Goal: Information Seeking & Learning: Learn about a topic

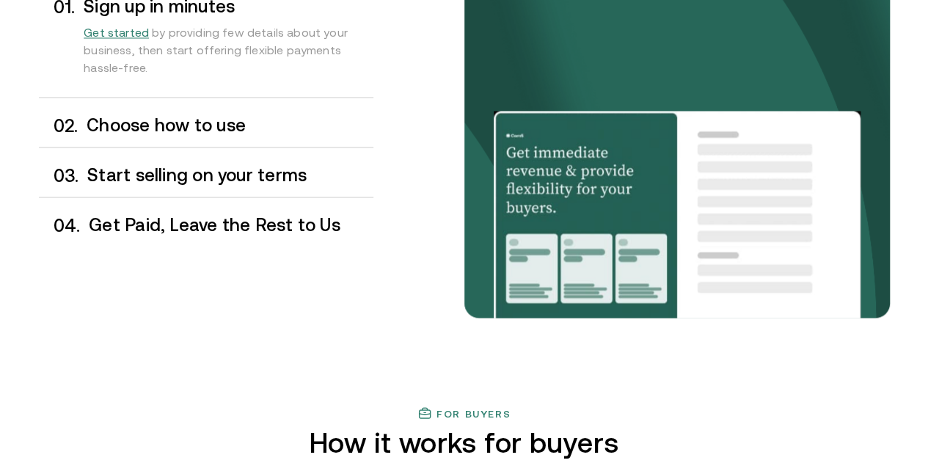
scroll to position [1289, 0]
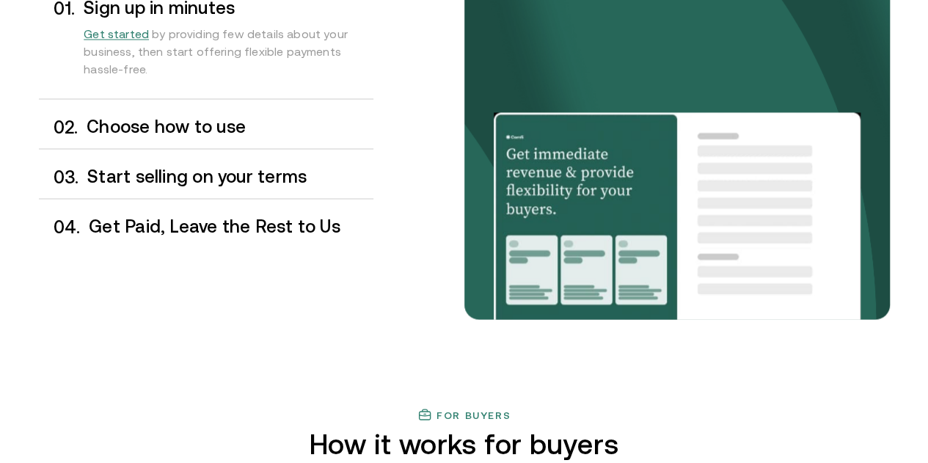
click at [188, 136] on h3 "Choose how to use" at bounding box center [230, 126] width 286 height 19
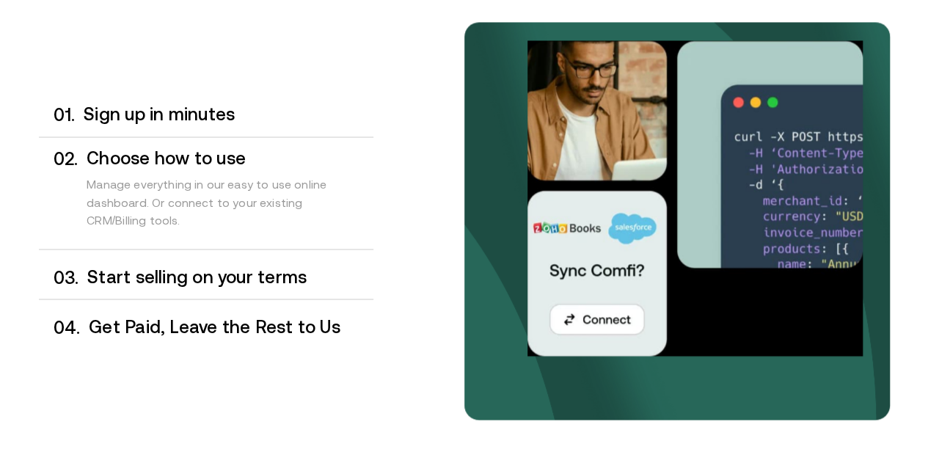
scroll to position [1188, 0]
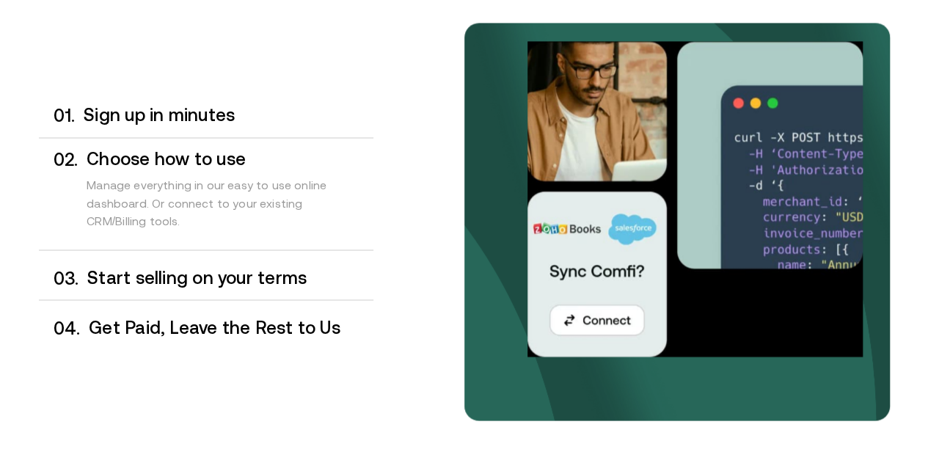
click at [169, 287] on h3 "Start selling on your terms" at bounding box center [229, 277] width 285 height 19
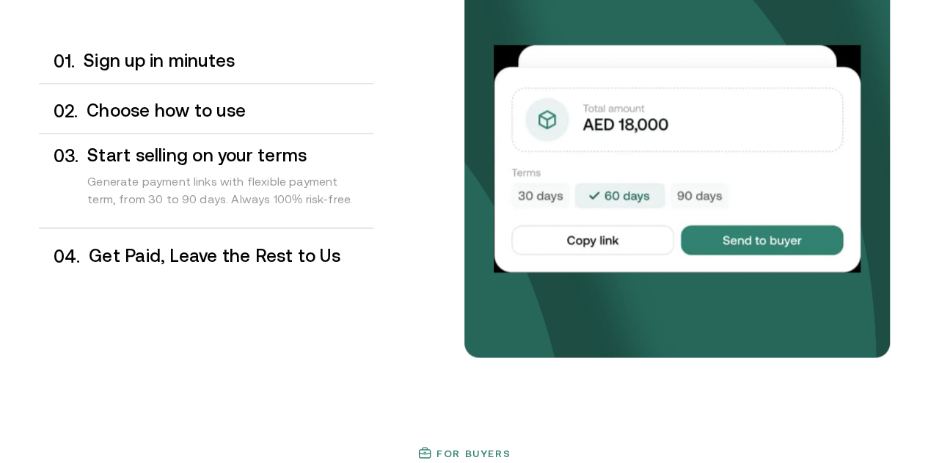
scroll to position [1265, 0]
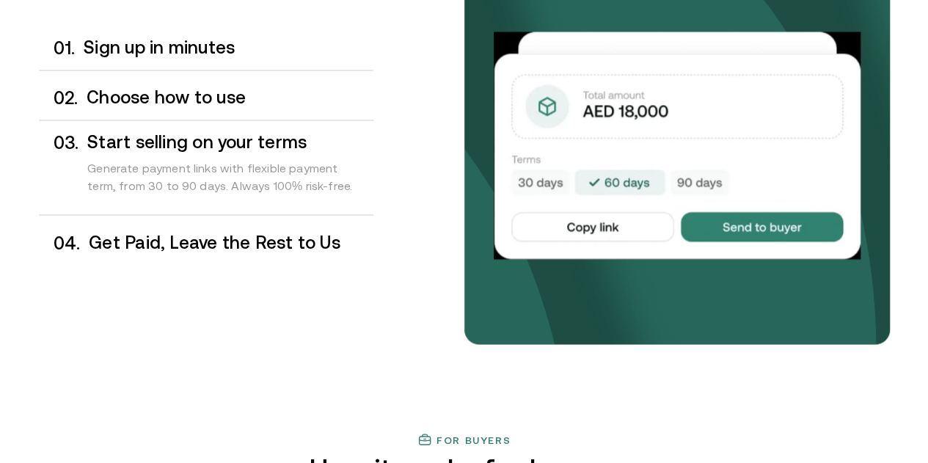
click at [126, 264] on div "0 4 . Get Paid, Leave the Rest to Us" at bounding box center [206, 242] width 334 height 43
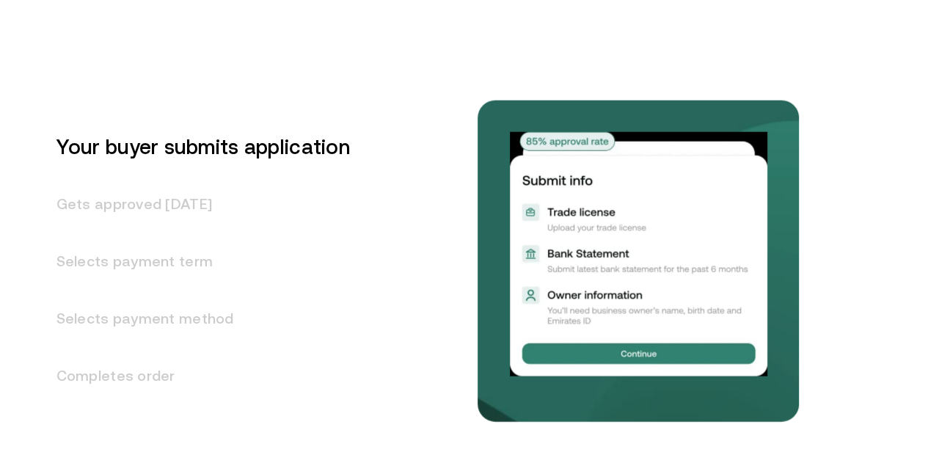
scroll to position [1798, 0]
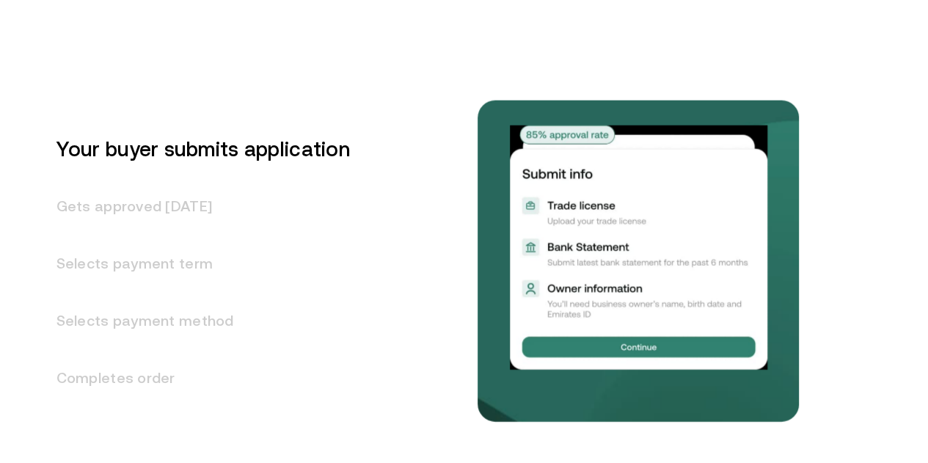
click at [84, 235] on h3 "Gets approved [DATE]" at bounding box center [194, 206] width 311 height 57
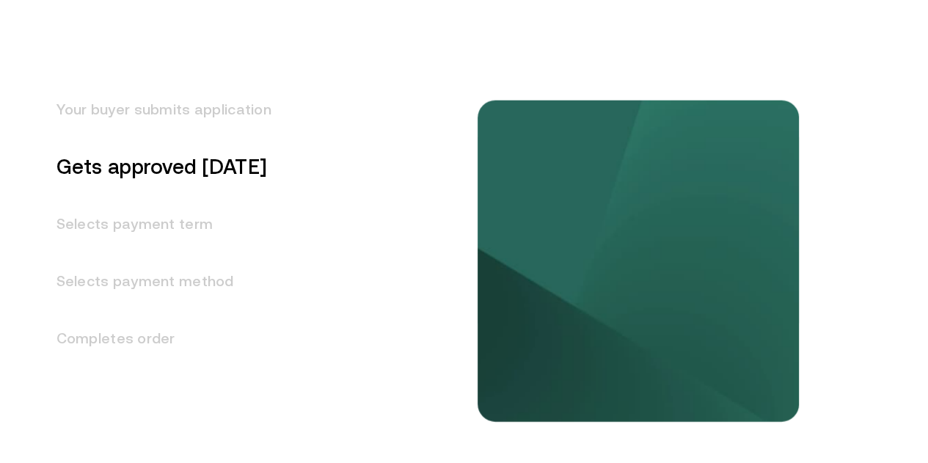
scroll to position [1847, 0]
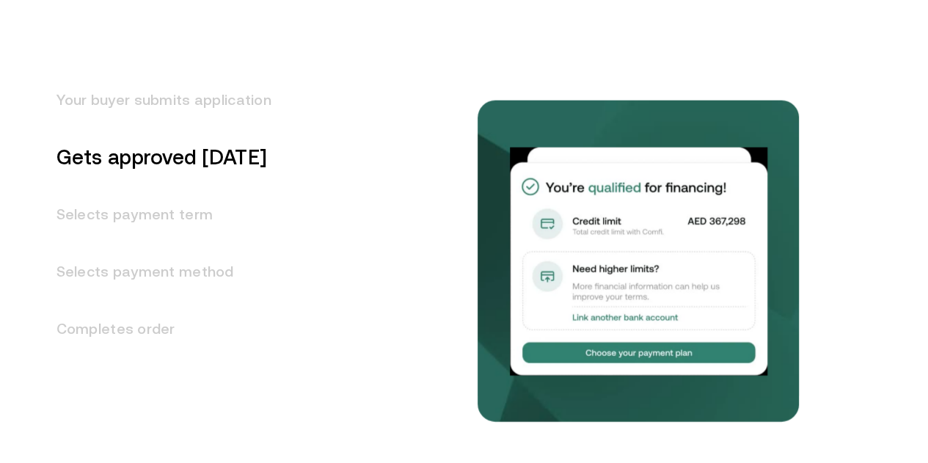
click at [102, 243] on h3 "Selects payment term" at bounding box center [155, 214] width 233 height 57
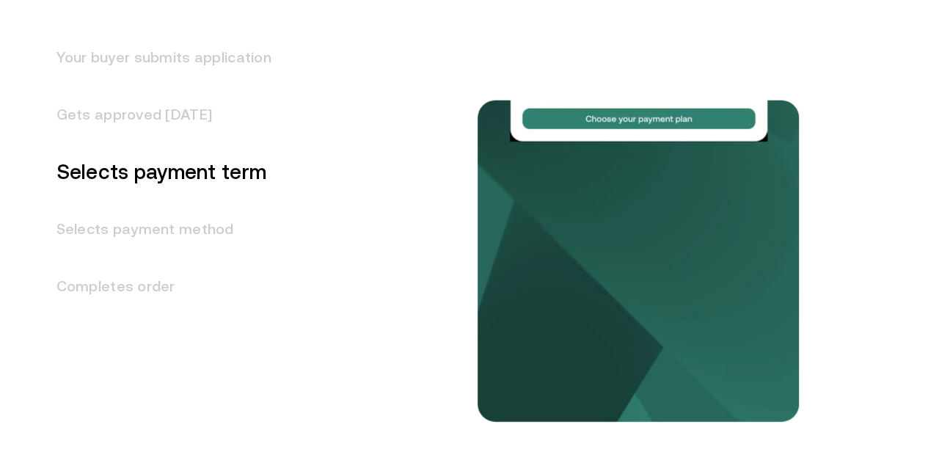
scroll to position [1904, 0]
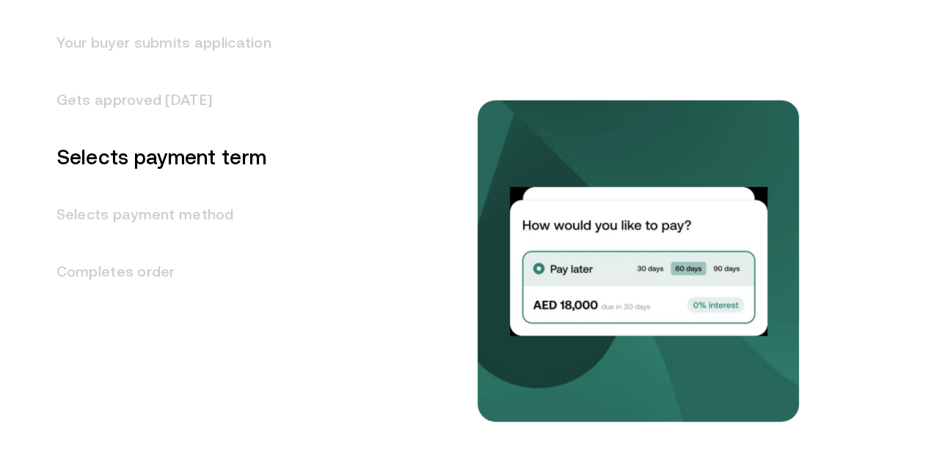
click at [102, 243] on h3 "Selects payment method" at bounding box center [155, 214] width 233 height 57
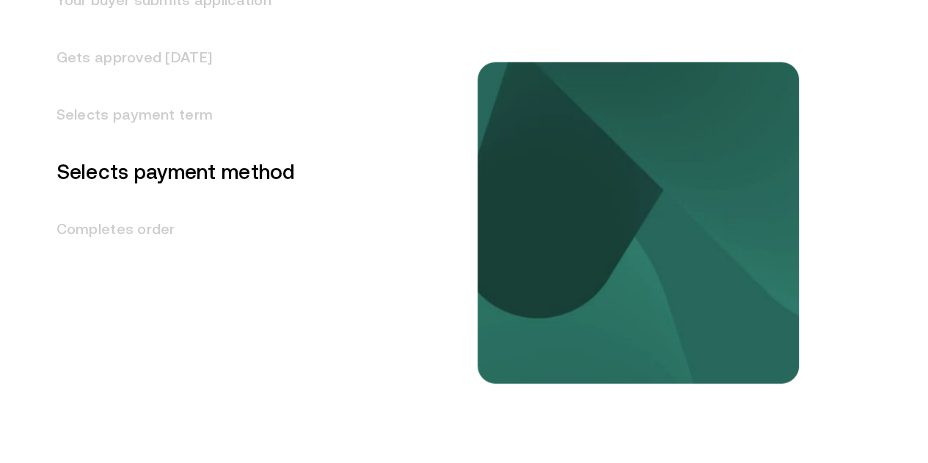
scroll to position [1961, 0]
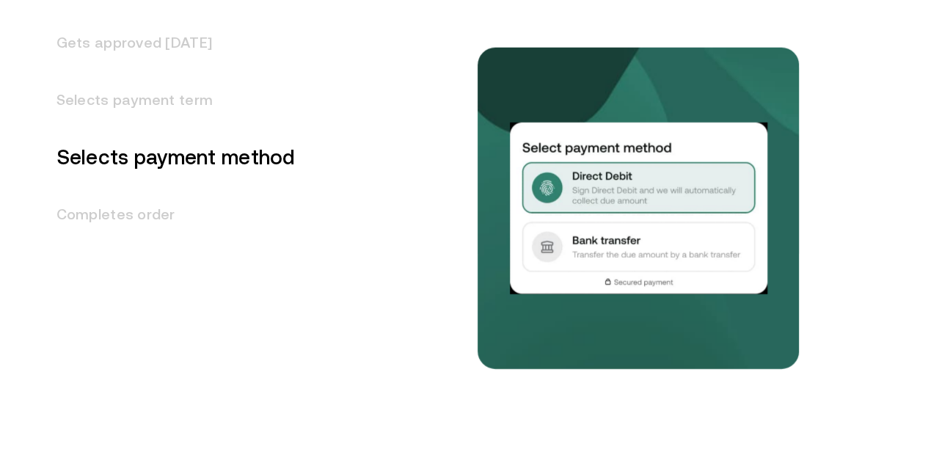
click at [102, 243] on h3 "Completes order" at bounding box center [167, 214] width 257 height 57
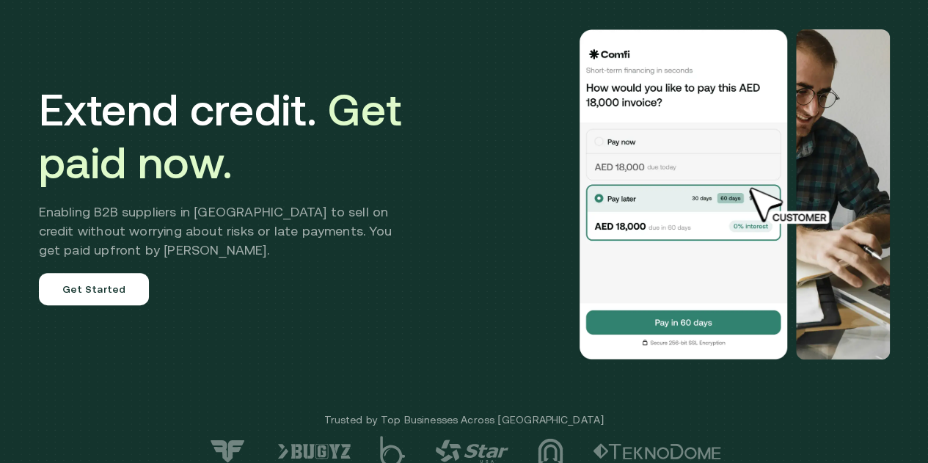
scroll to position [0, 0]
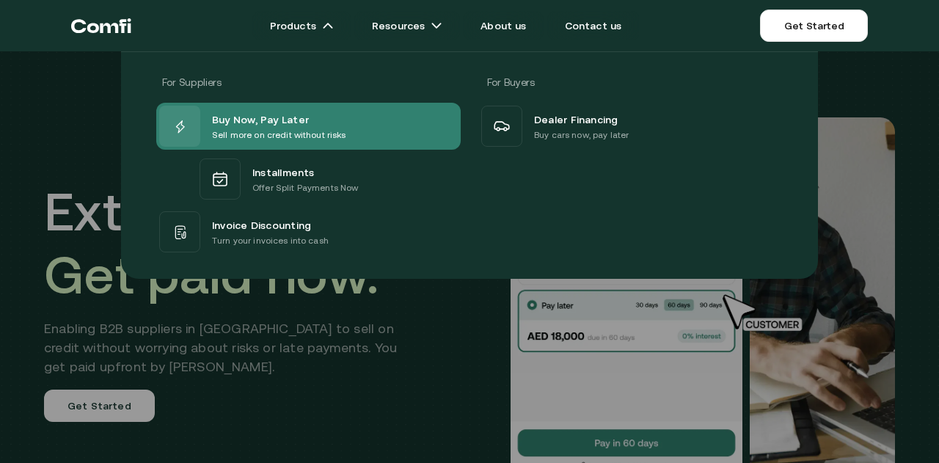
click at [257, 124] on span "Buy Now, Pay Later" at bounding box center [260, 119] width 97 height 18
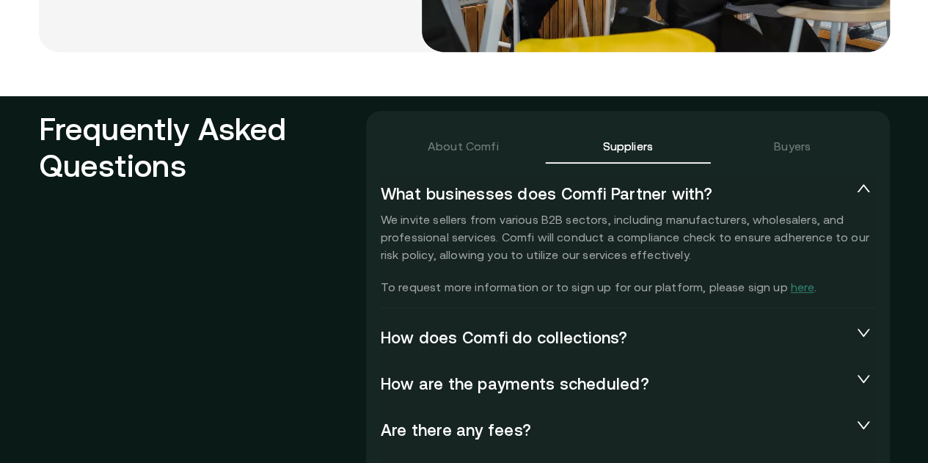
scroll to position [3162, 0]
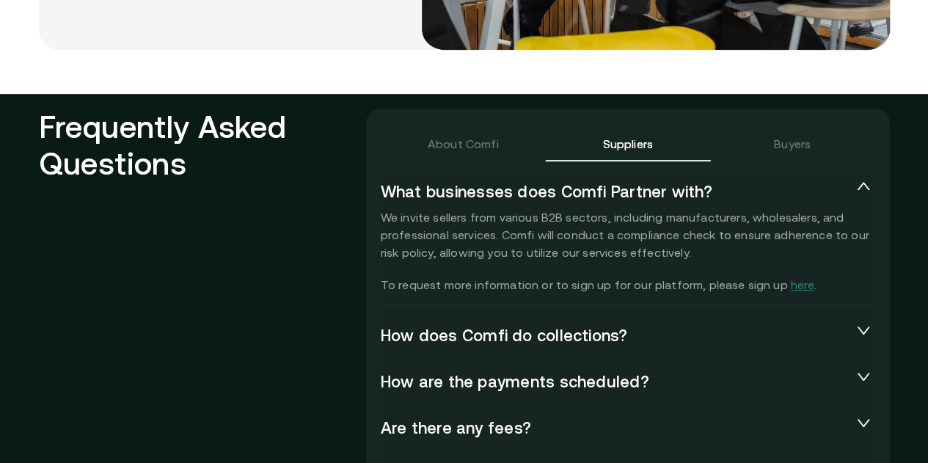
click at [585, 326] on span "How does Comfi do collections?" at bounding box center [616, 335] width 471 height 18
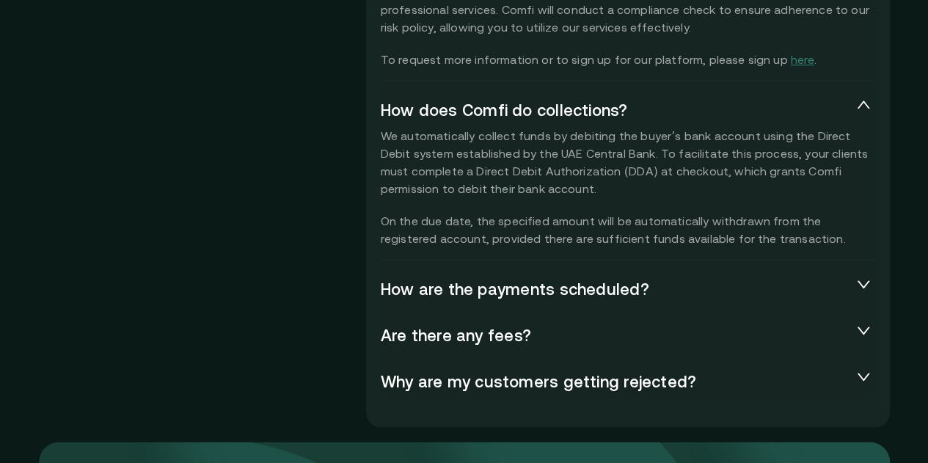
scroll to position [3388, 0]
click at [531, 279] on span "How are the payments scheduled?" at bounding box center [616, 288] width 471 height 18
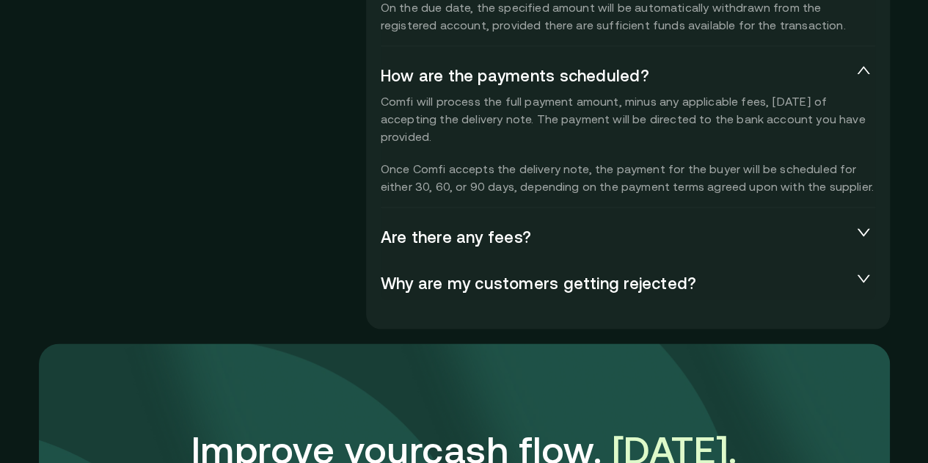
scroll to position [3601, 0]
click at [455, 227] on span "Are there any fees?" at bounding box center [616, 236] width 471 height 18
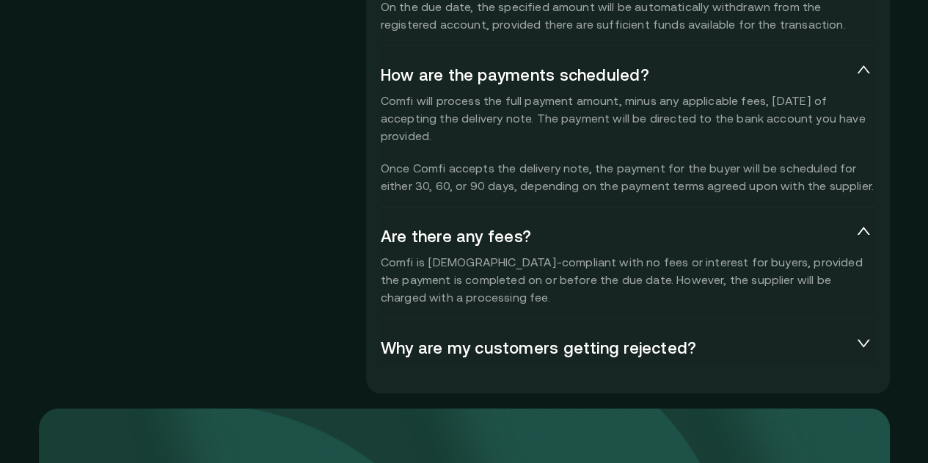
click at [505, 302] on div "What businesses does Comfi Partner with? We invite sellers from various B2B sec…" at bounding box center [628, 49] width 494 height 631
click at [479, 338] on span "Why are my customers getting rejected?" at bounding box center [616, 347] width 471 height 18
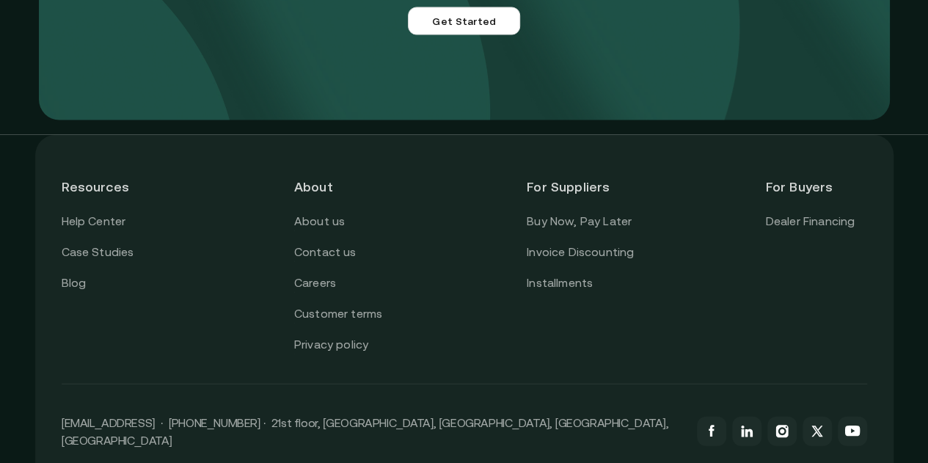
scroll to position [4421, 0]
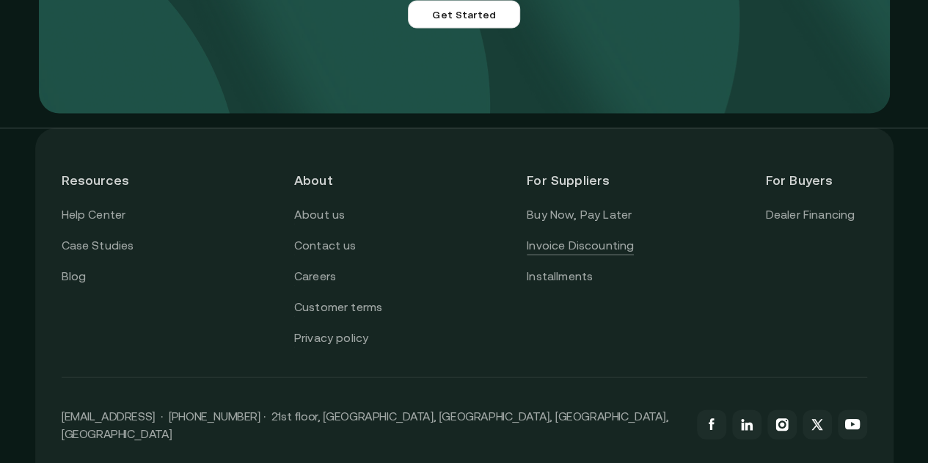
click at [618, 236] on link "Invoice Discounting" at bounding box center [580, 245] width 107 height 19
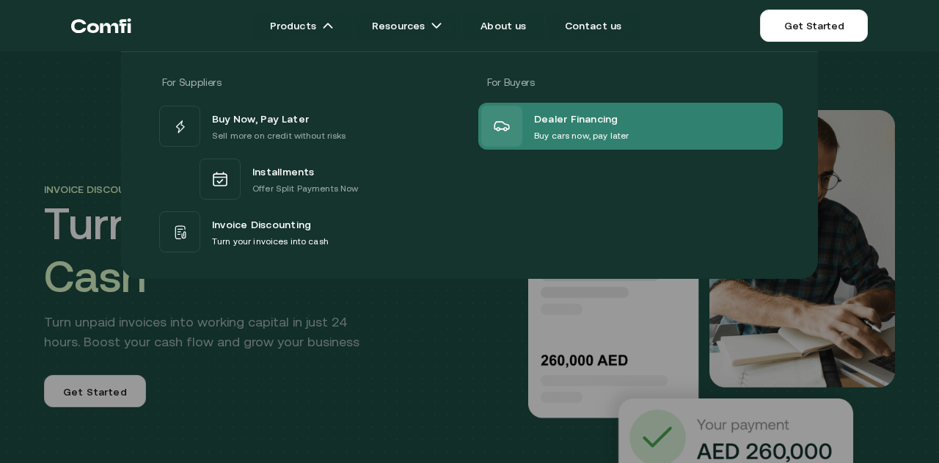
click at [522, 108] on div "Dealer Financing Buy cars now, pay later" at bounding box center [554, 126] width 147 height 41
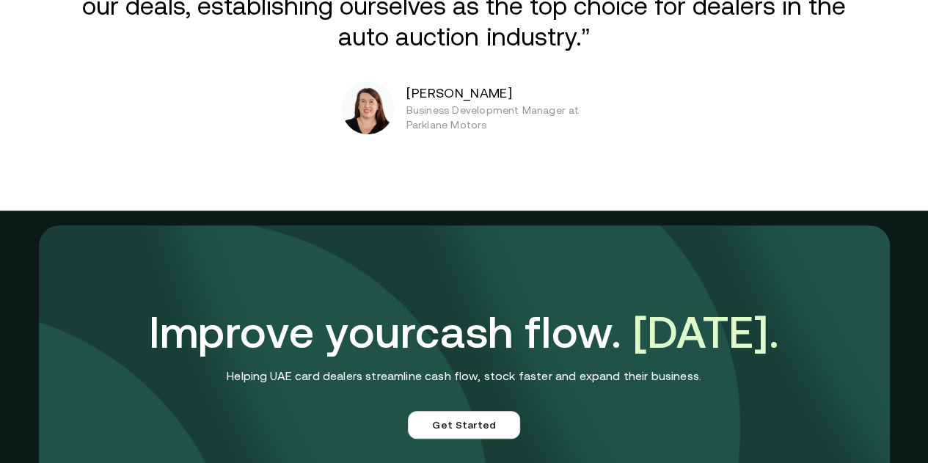
scroll to position [3075, 0]
